Goal: Task Accomplishment & Management: Use online tool/utility

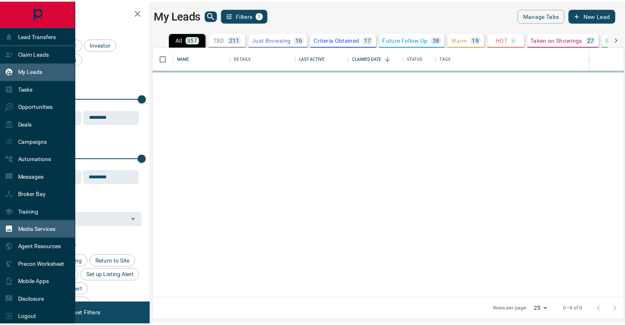
scroll to position [245, 469]
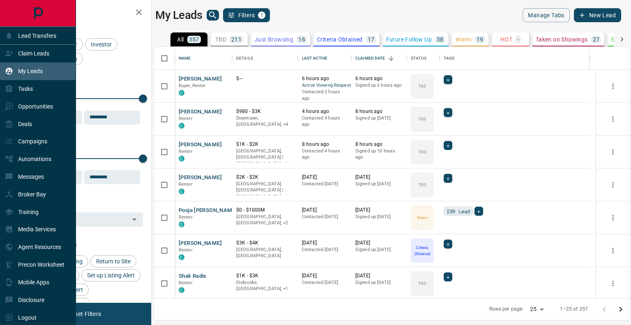
click at [28, 68] on p "My Leads" at bounding box center [30, 71] width 25 height 7
click at [33, 51] on p "Claim Leads" at bounding box center [33, 53] width 31 height 7
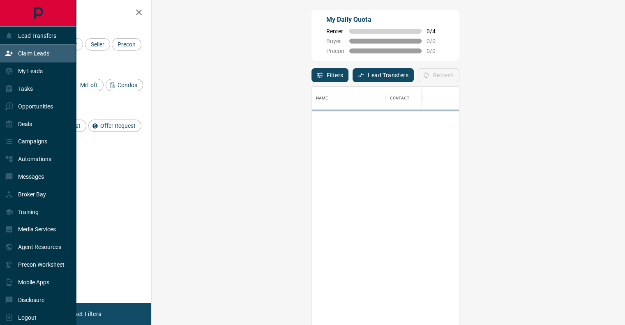
scroll to position [240, 449]
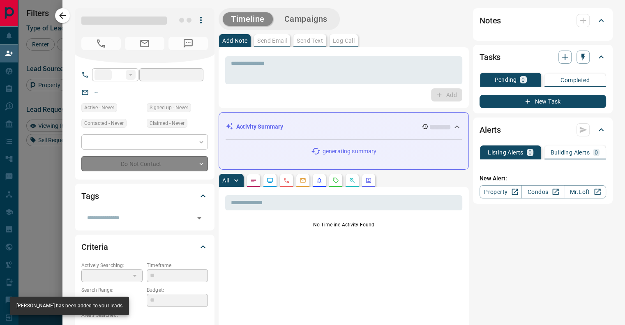
type input "**"
type input "**********"
type input "**"
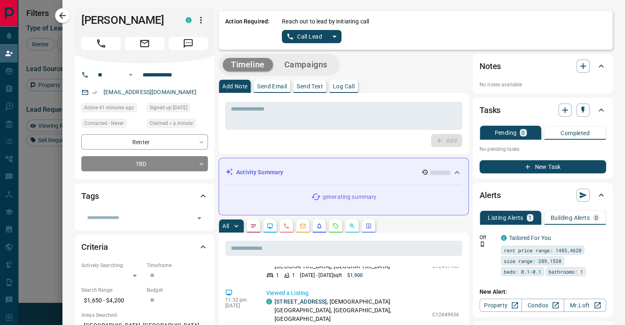
scroll to position [82, 0]
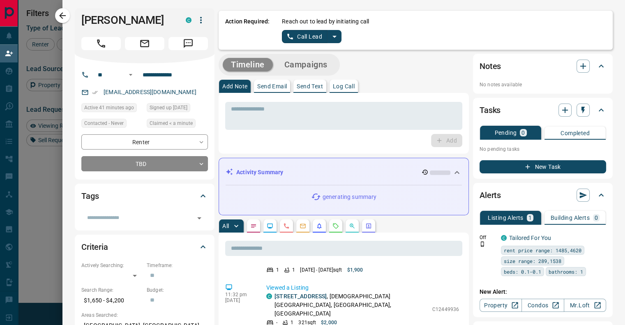
click at [333, 37] on icon "split button" at bounding box center [334, 37] width 10 height 10
click at [313, 68] on li "Log Manual Call" at bounding box center [311, 65] width 50 height 12
click at [306, 39] on button "Log Manual Call" at bounding box center [309, 36] width 54 height 13
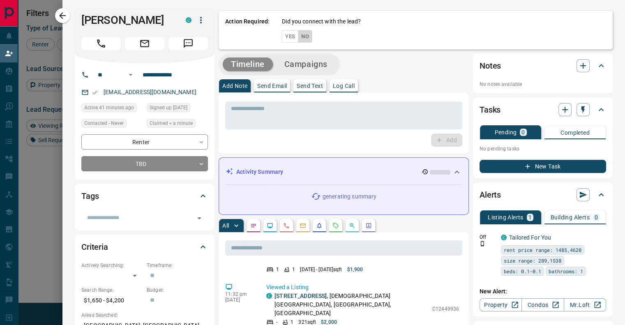
click at [306, 36] on button "No" at bounding box center [305, 36] width 14 height 13
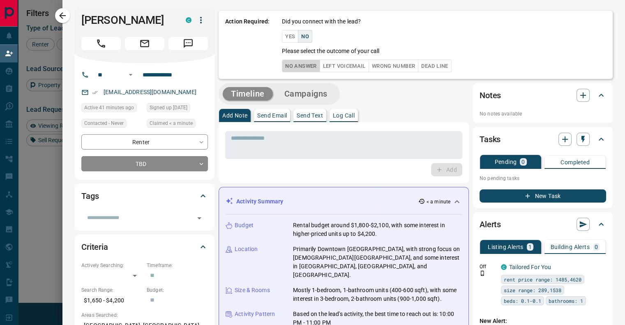
click at [296, 67] on button "No Answer" at bounding box center [301, 66] width 38 height 13
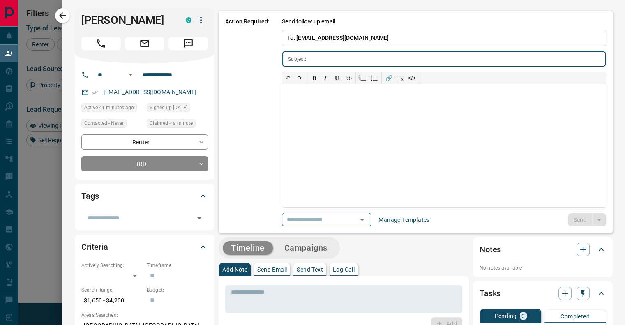
type input "**********"
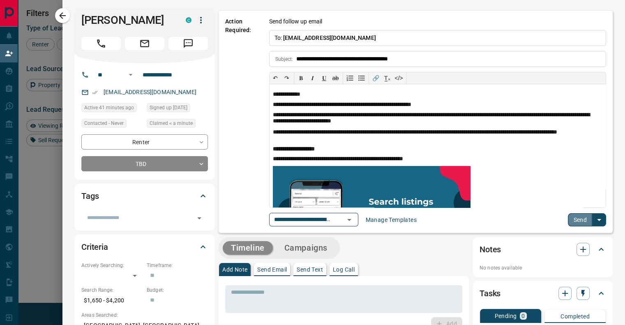
click at [573, 216] on button "Send" at bounding box center [580, 219] width 24 height 13
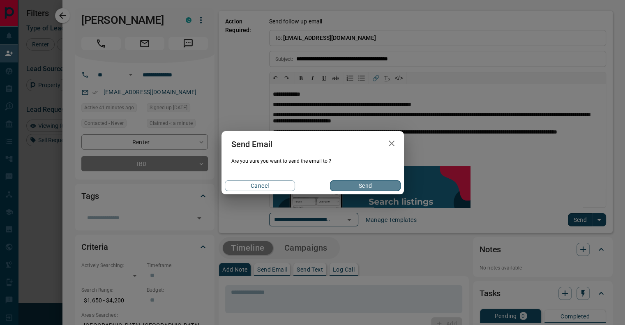
click at [358, 187] on button "Send" at bounding box center [365, 185] width 70 height 11
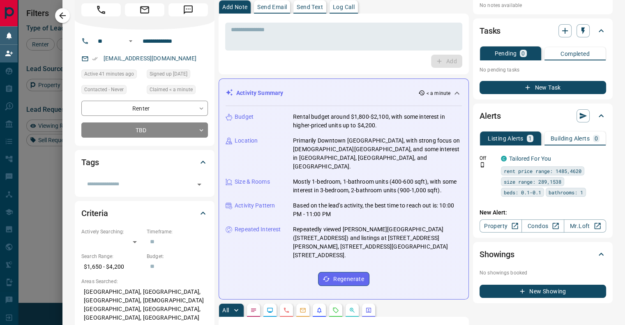
scroll to position [0, 0]
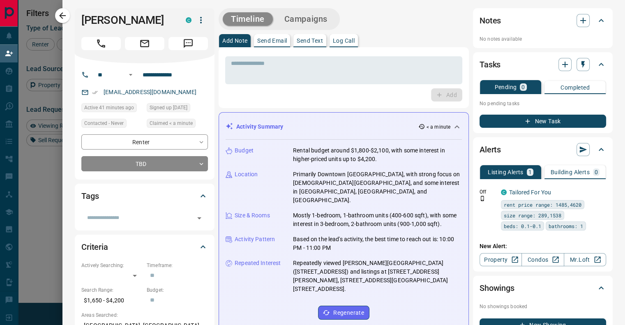
drag, startPoint x: 64, startPoint y: 18, endPoint x: 268, endPoint y: 191, distance: 267.2
click at [64, 18] on icon "button" at bounding box center [62, 16] width 10 height 10
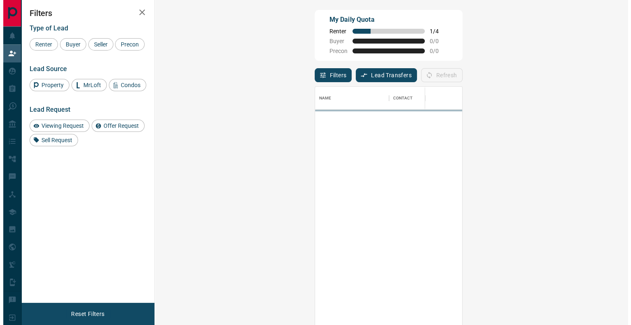
scroll to position [240, 449]
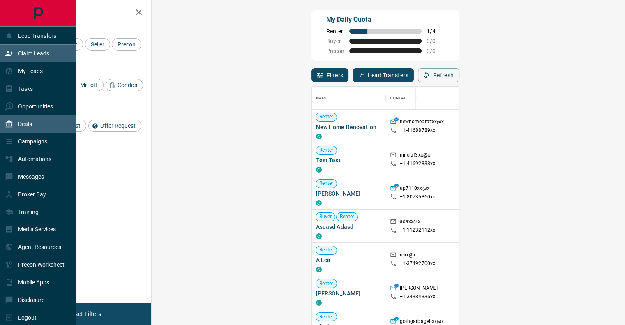
click at [35, 128] on div "Deals" at bounding box center [38, 124] width 76 height 18
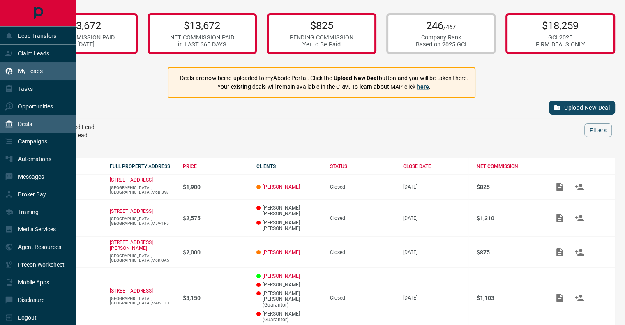
click at [28, 70] on p "My Leads" at bounding box center [30, 71] width 25 height 7
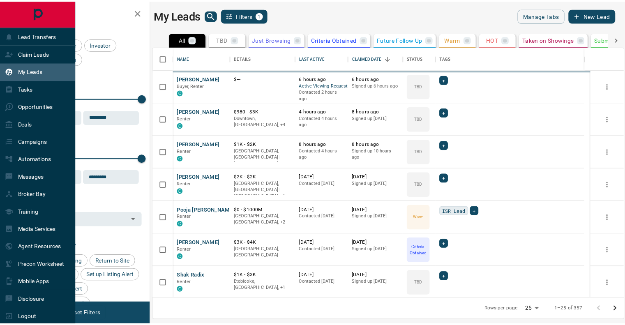
scroll to position [245, 469]
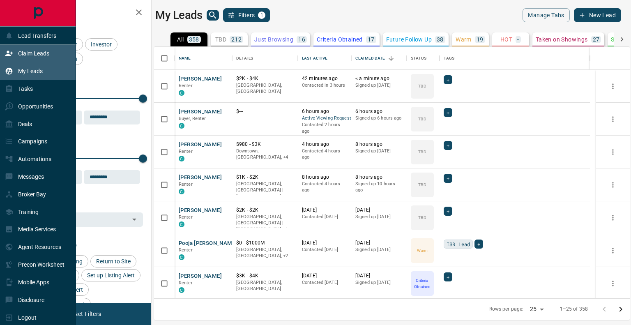
click at [32, 53] on p "Claim Leads" at bounding box center [33, 53] width 31 height 7
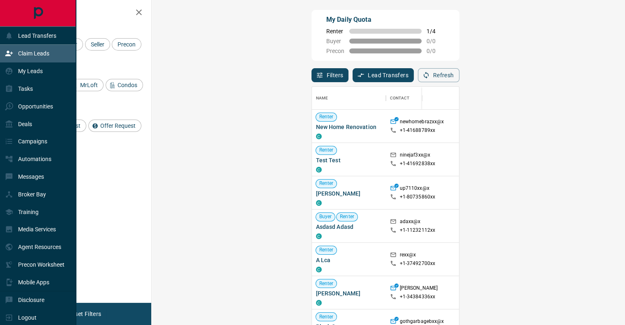
scroll to position [240, 449]
